Goal: Task Accomplishment & Management: Manage account settings

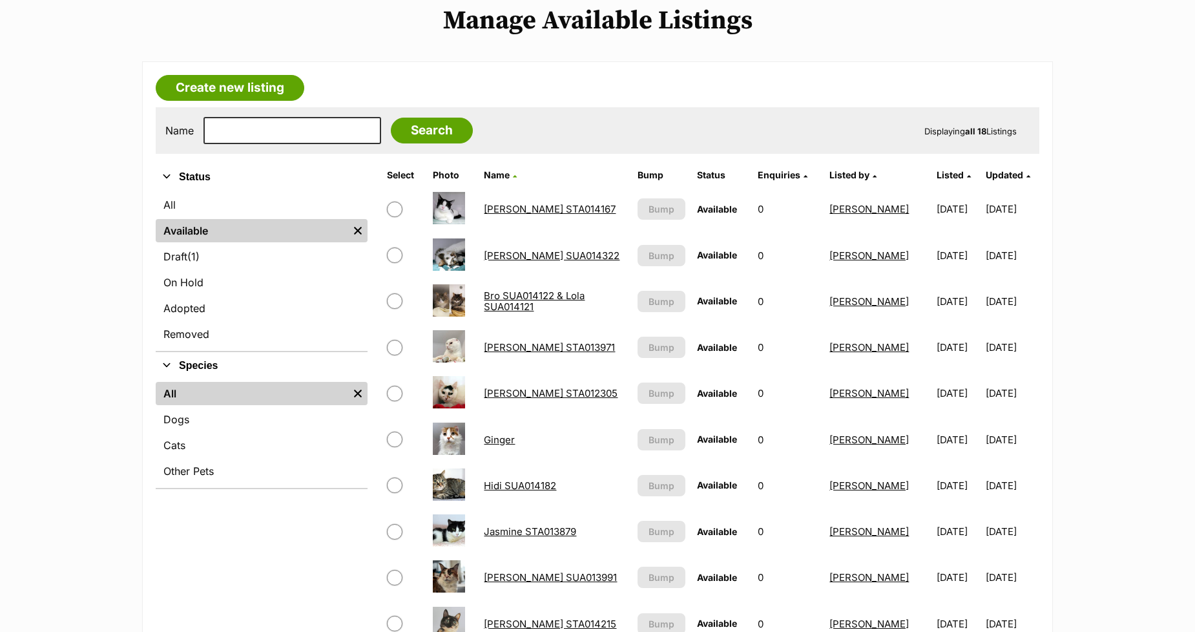
scroll to position [359, 0]
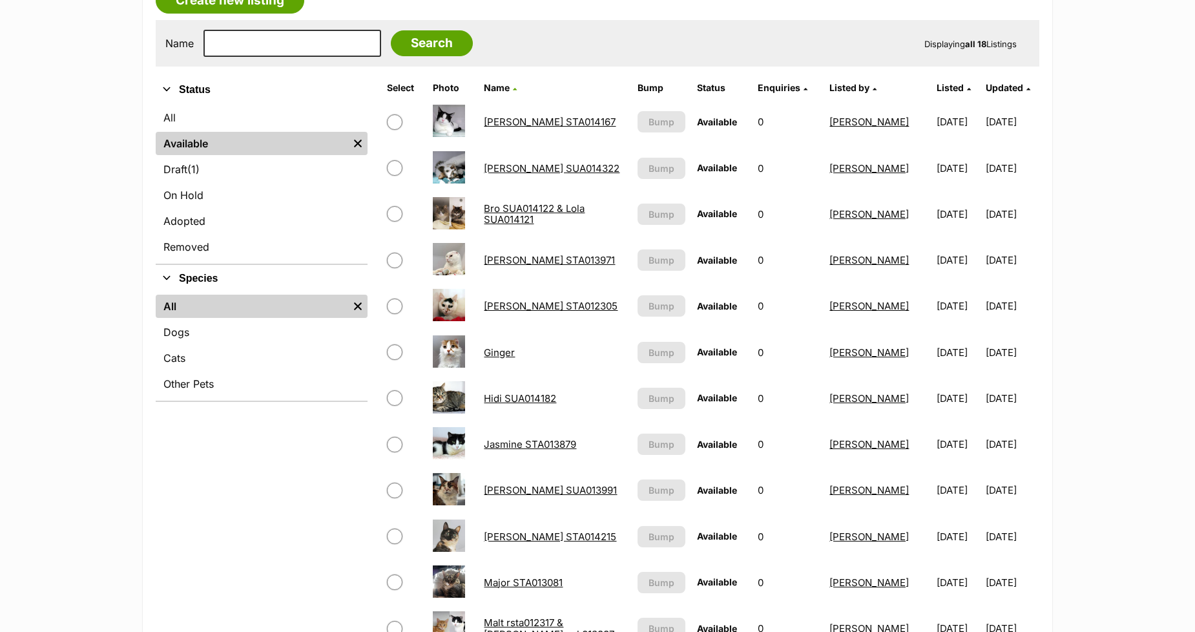
click at [491, 163] on link "[PERSON_NAME] SUA014322" at bounding box center [552, 168] width 136 height 12
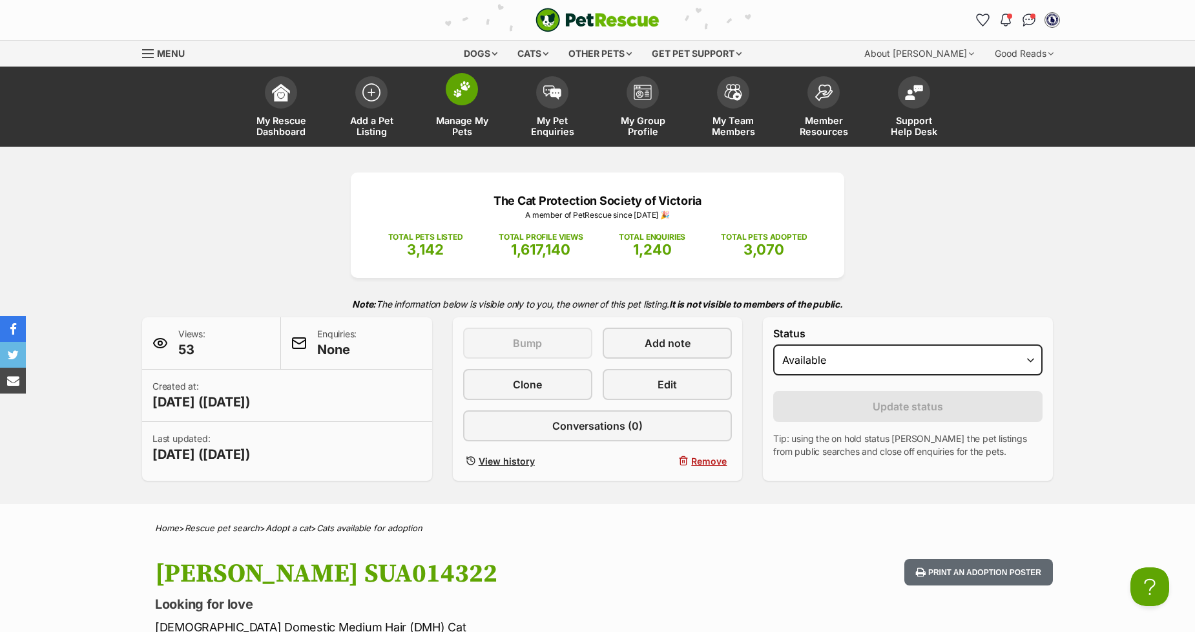
click at [461, 89] on img at bounding box center [462, 89] width 18 height 17
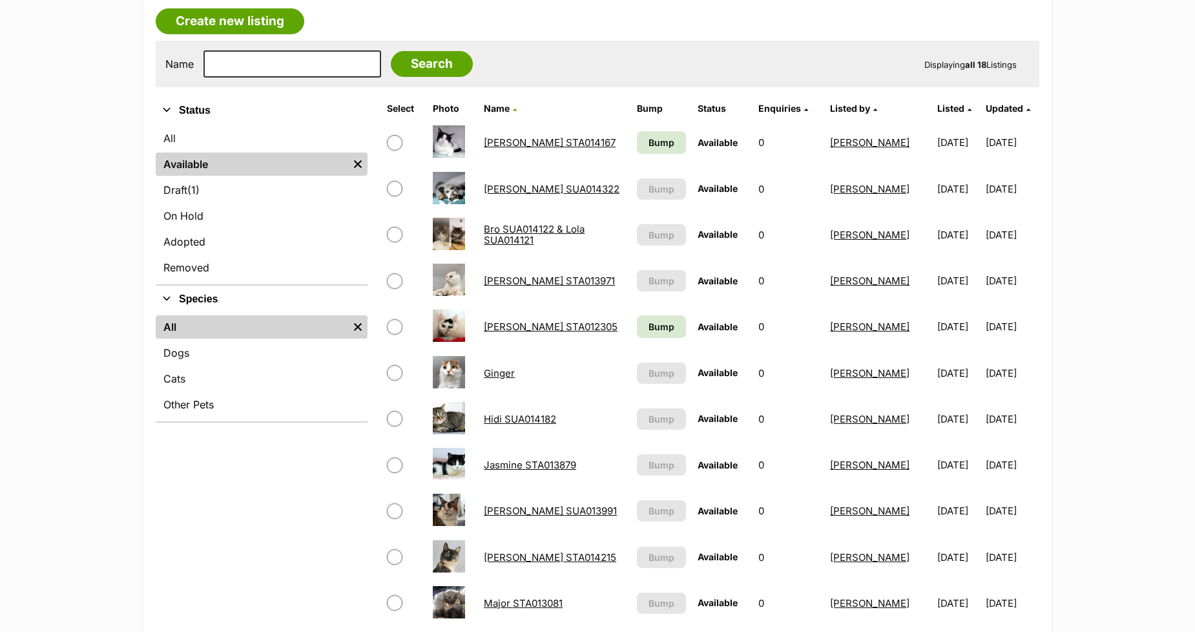
scroll to position [359, 0]
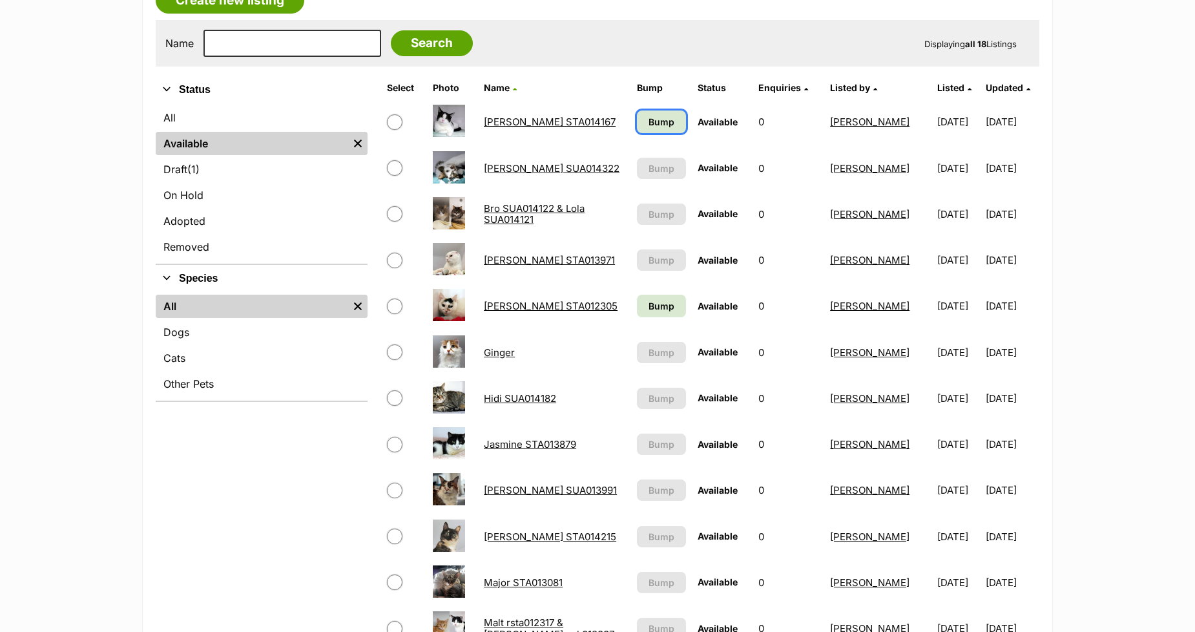
click at [651, 120] on span "Bump" at bounding box center [662, 122] width 26 height 14
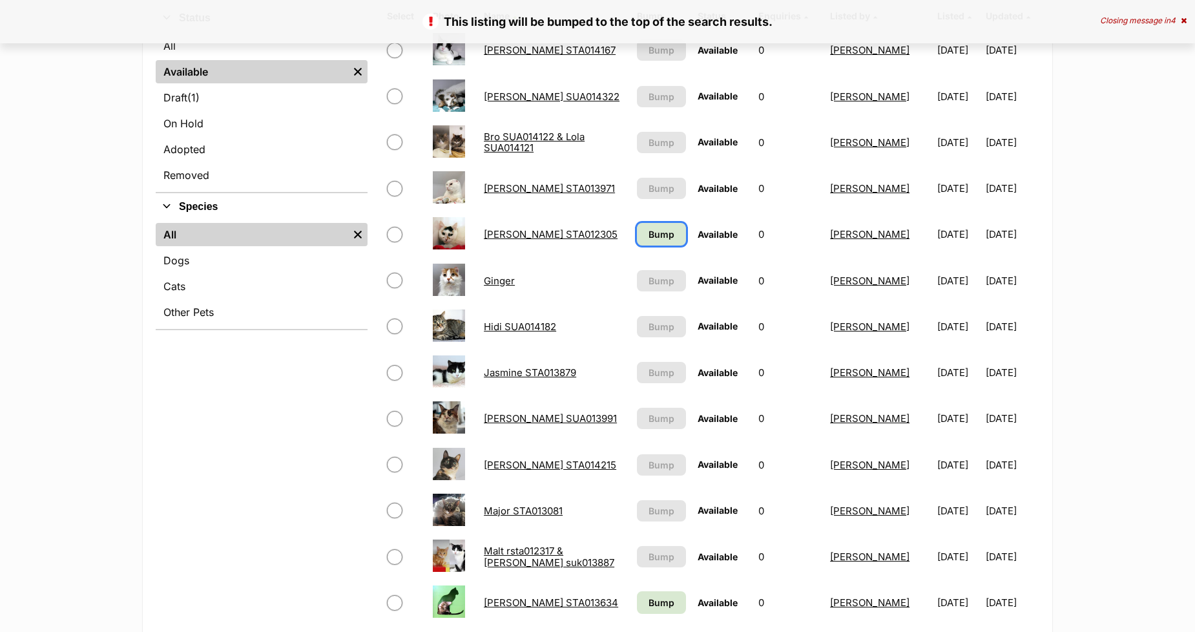
click at [649, 229] on span "Bump" at bounding box center [662, 234] width 26 height 14
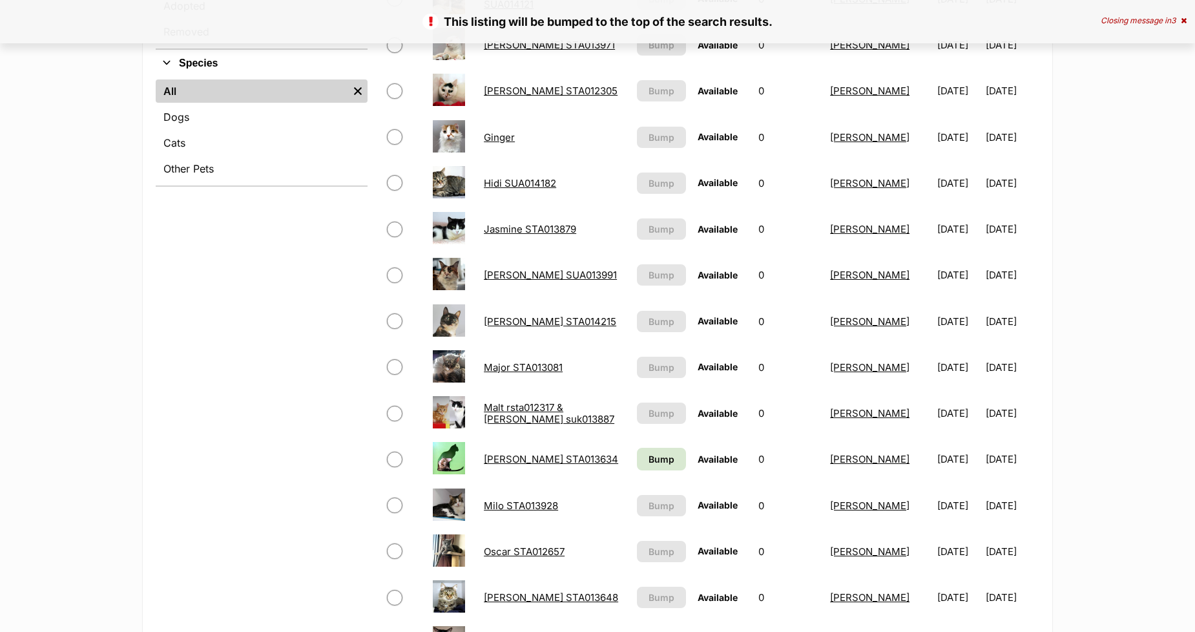
click at [394, 412] on input "checkbox" at bounding box center [395, 414] width 16 height 16
checkbox input "true"
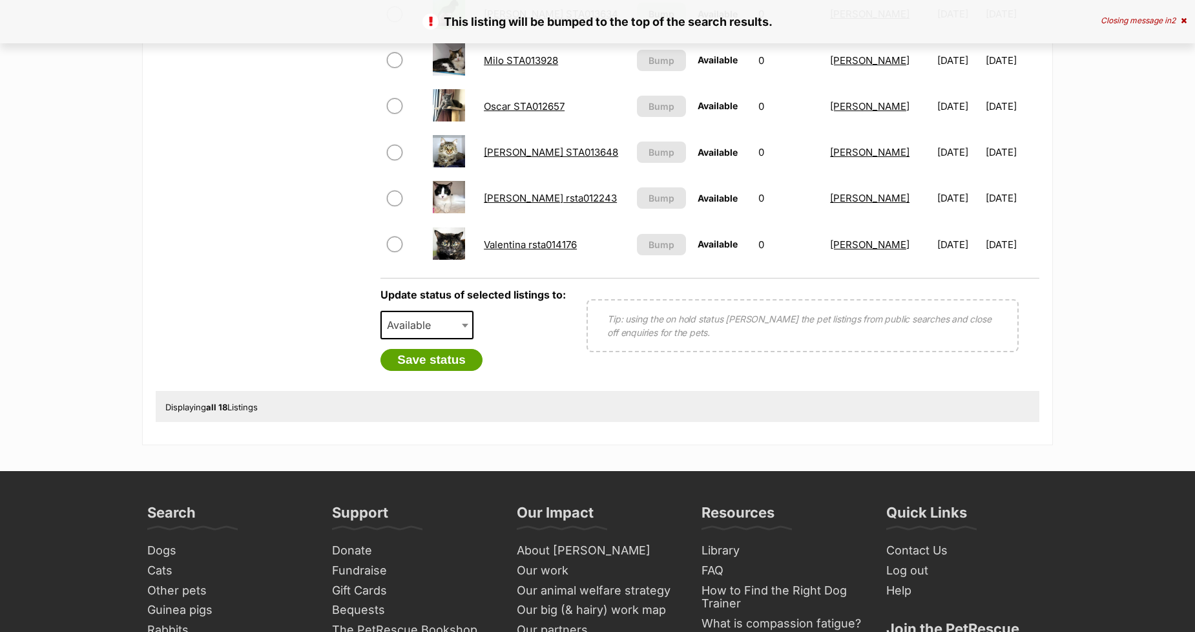
scroll to position [1076, 0]
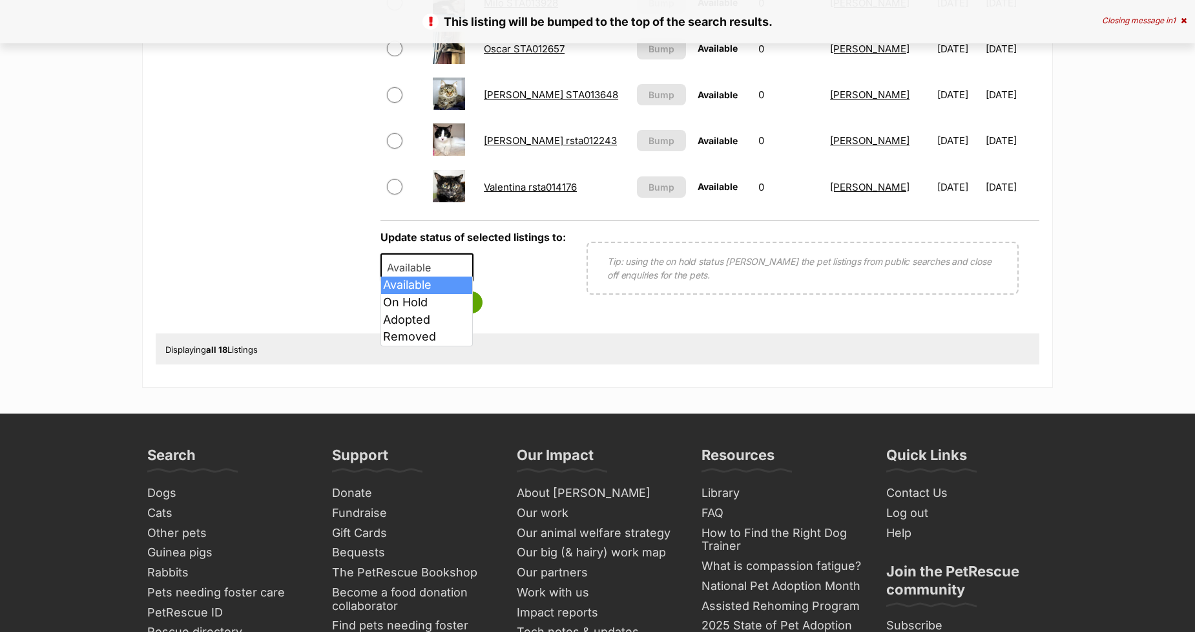
click at [430, 267] on span "Available" at bounding box center [413, 267] width 62 height 18
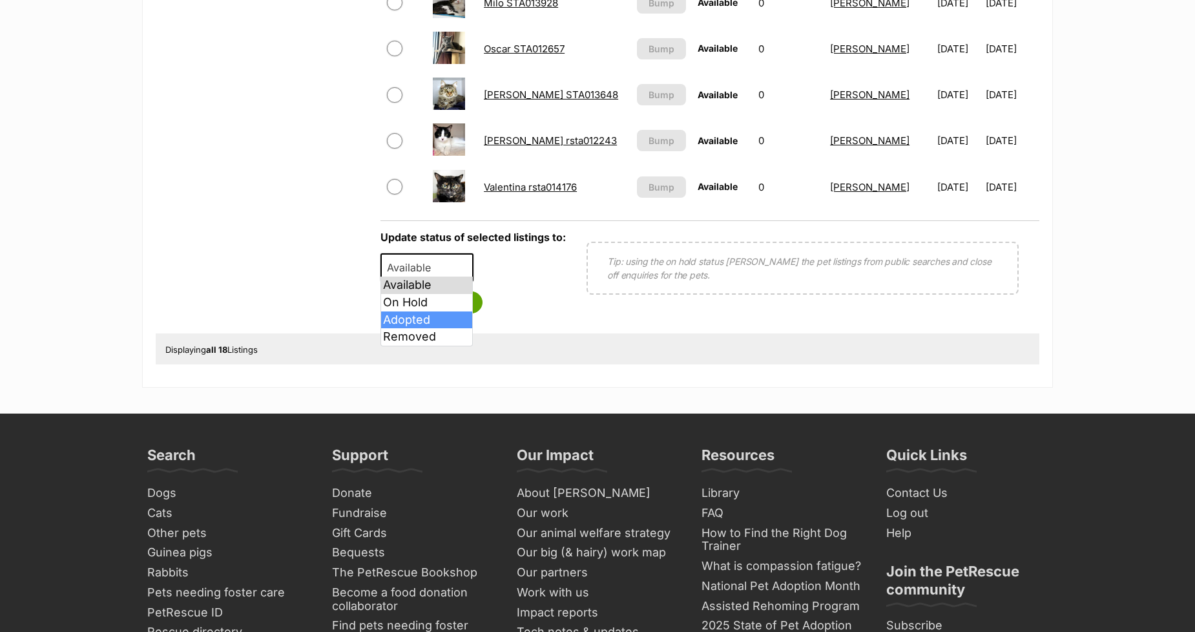
select select "rehomed"
click at [422, 293] on button "Save status" at bounding box center [432, 302] width 102 height 22
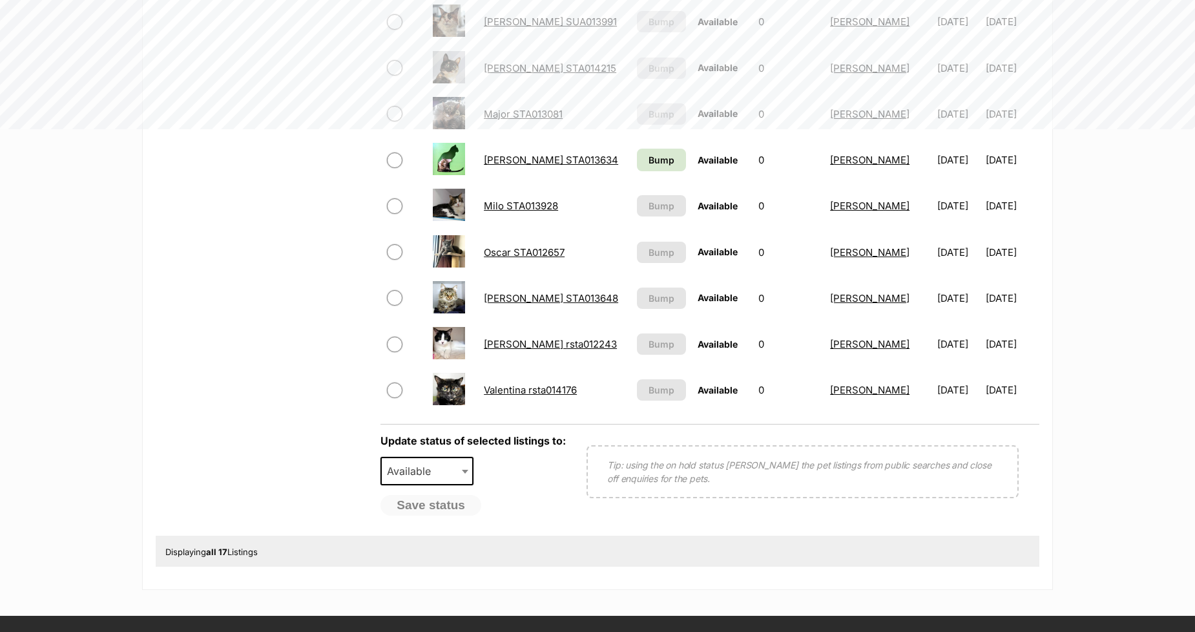
scroll to position [718, 0]
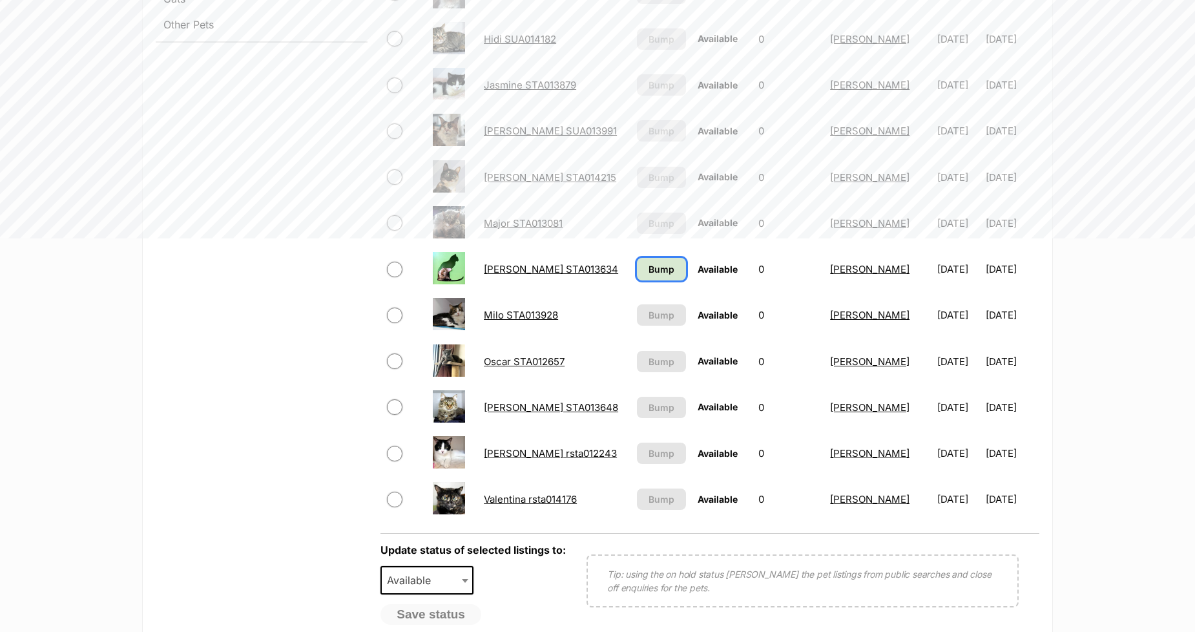
click at [649, 262] on span "Bump" at bounding box center [662, 269] width 26 height 14
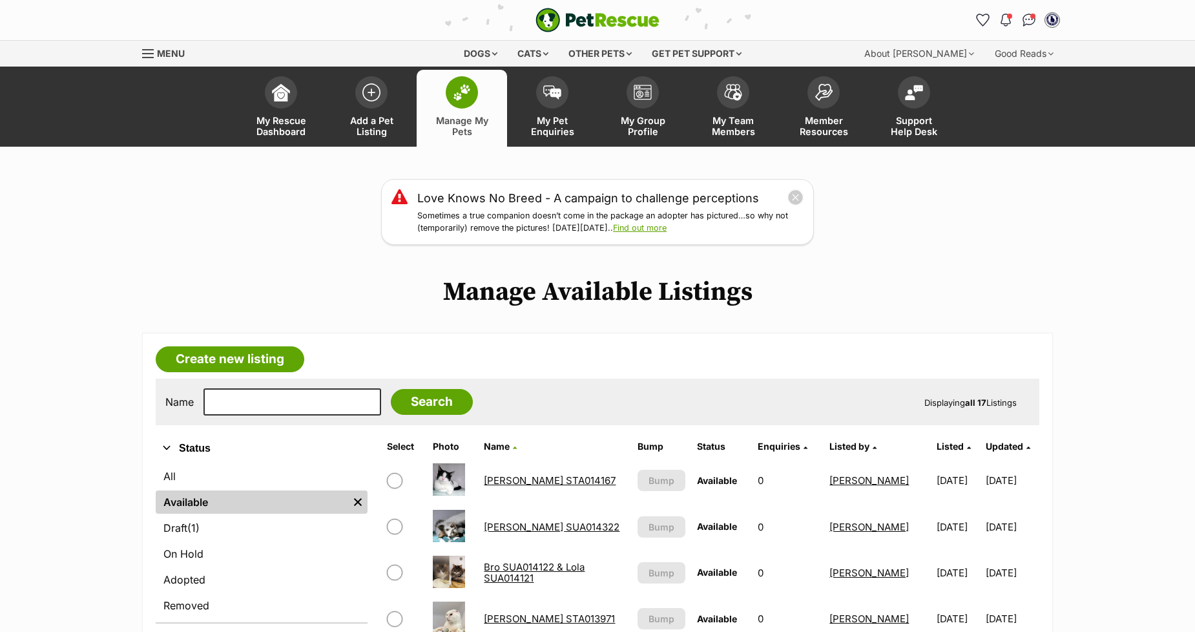
scroll to position [215, 0]
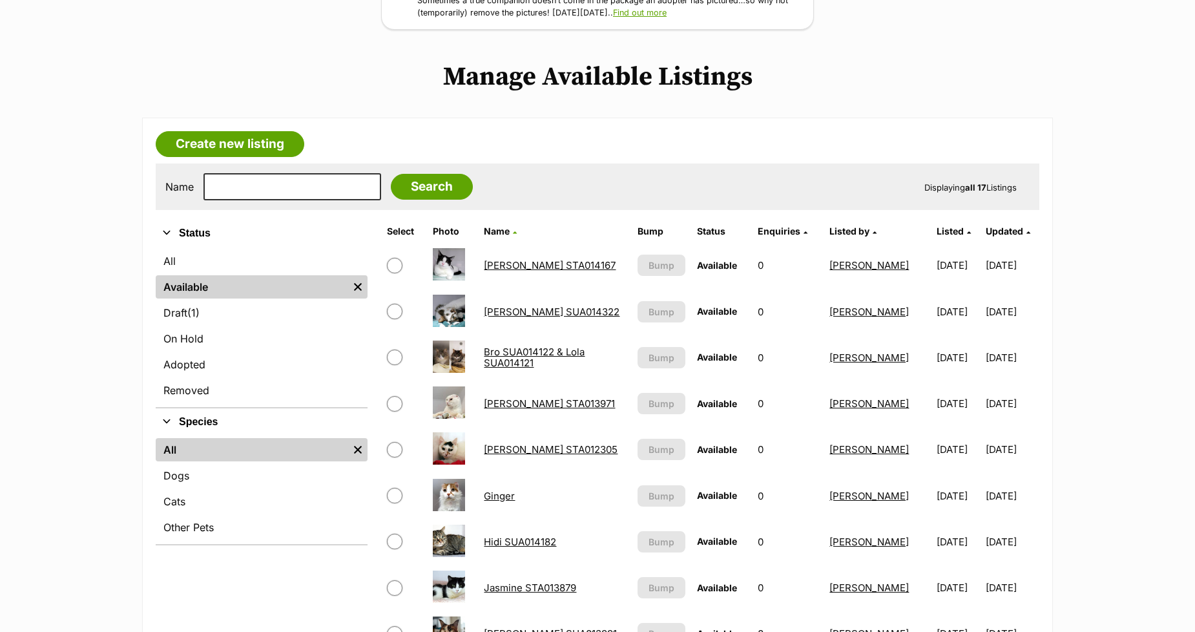
click at [508, 308] on link "[PERSON_NAME] SUA014322" at bounding box center [552, 312] width 136 height 12
